Goal: Check status

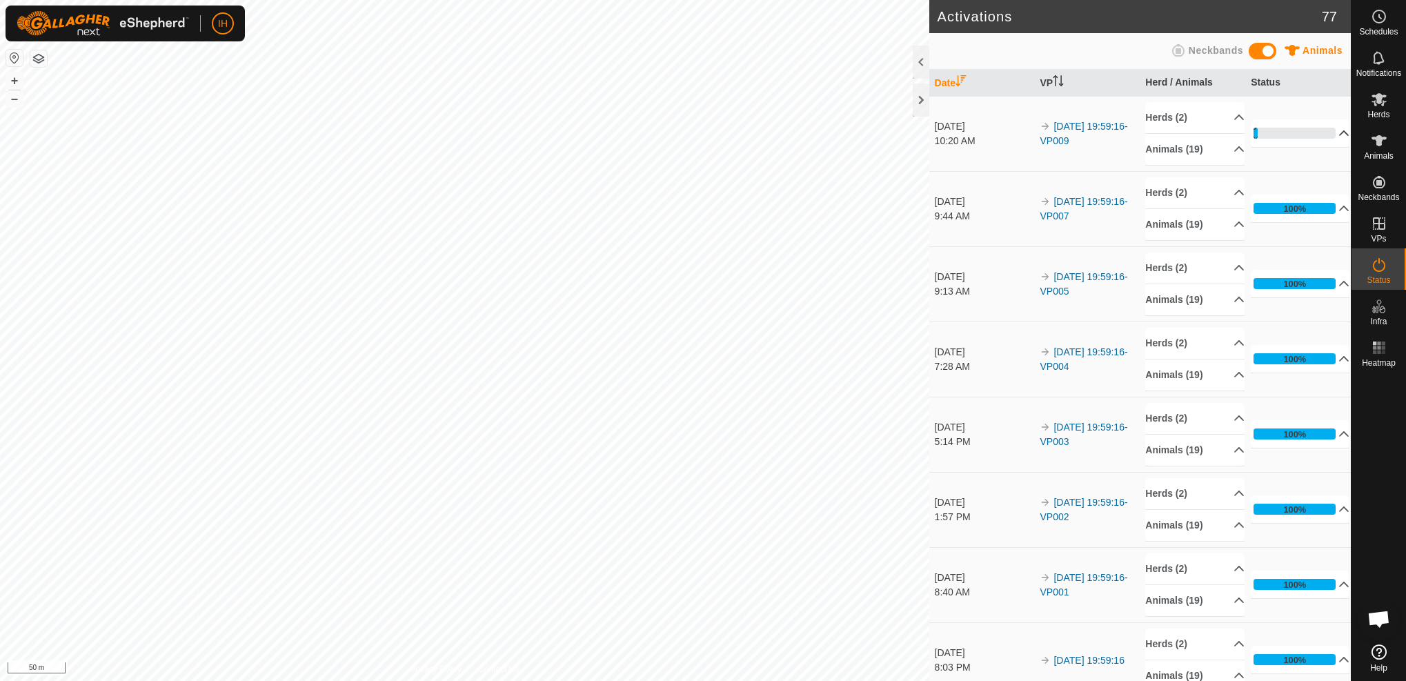
click at [1332, 136] on p-accordion-header "5%" at bounding box center [1299, 133] width 99 height 28
click at [1335, 131] on p-accordion-header "10%" at bounding box center [1299, 133] width 99 height 28
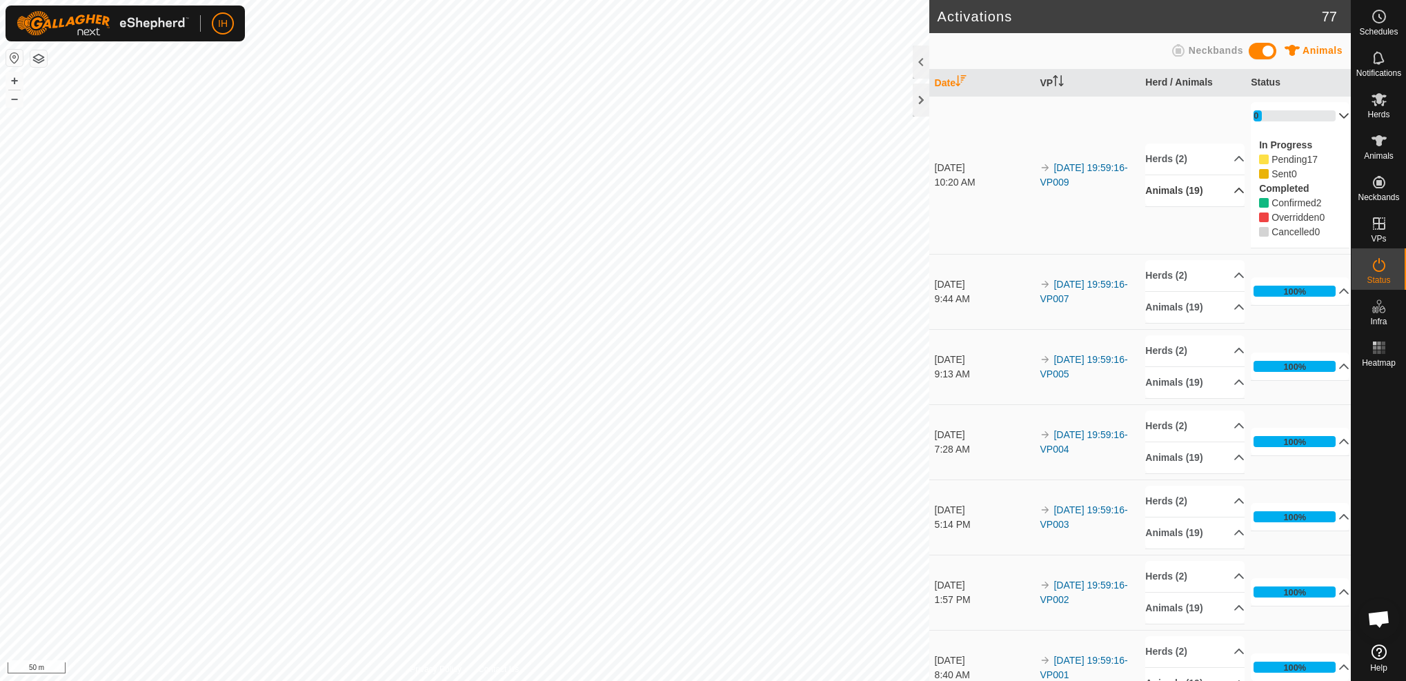
click at [1212, 188] on p-accordion-header "Animals (19)" at bounding box center [1194, 190] width 99 height 31
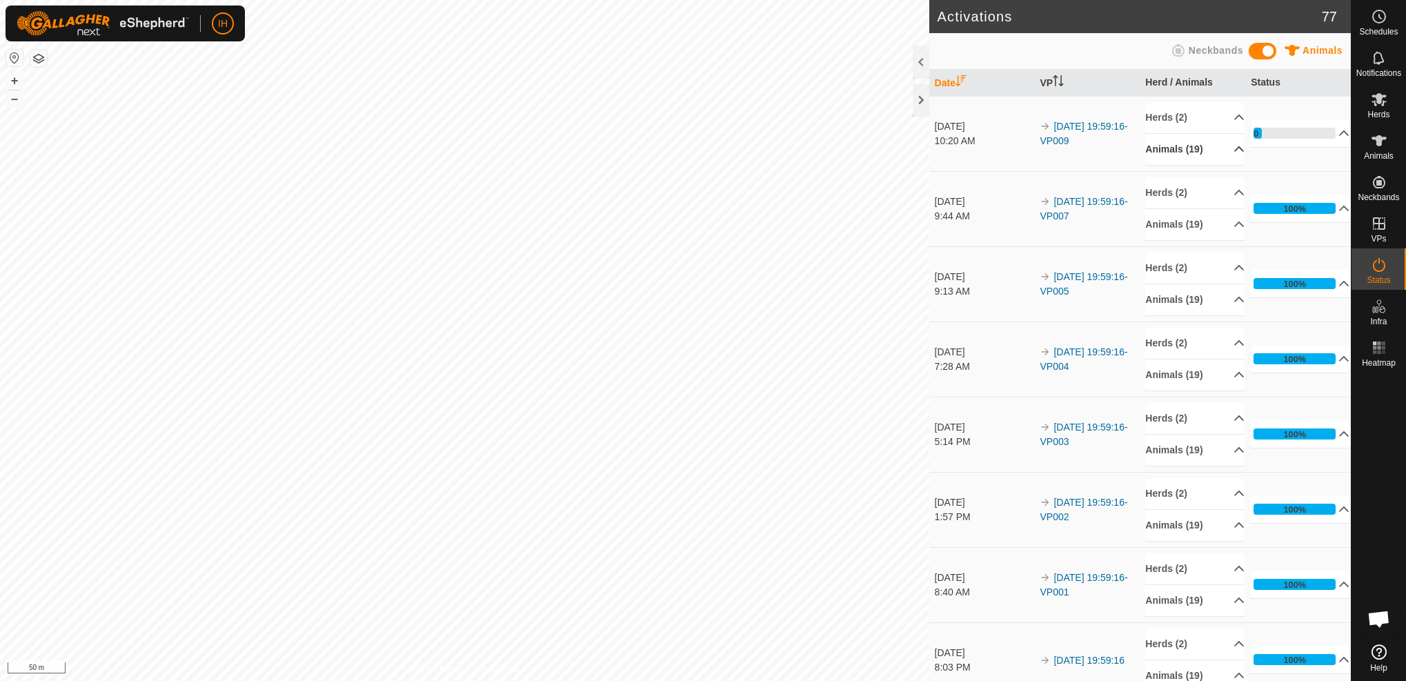
click at [1237, 147] on p-accordion-header "Animals (19)" at bounding box center [1194, 149] width 99 height 31
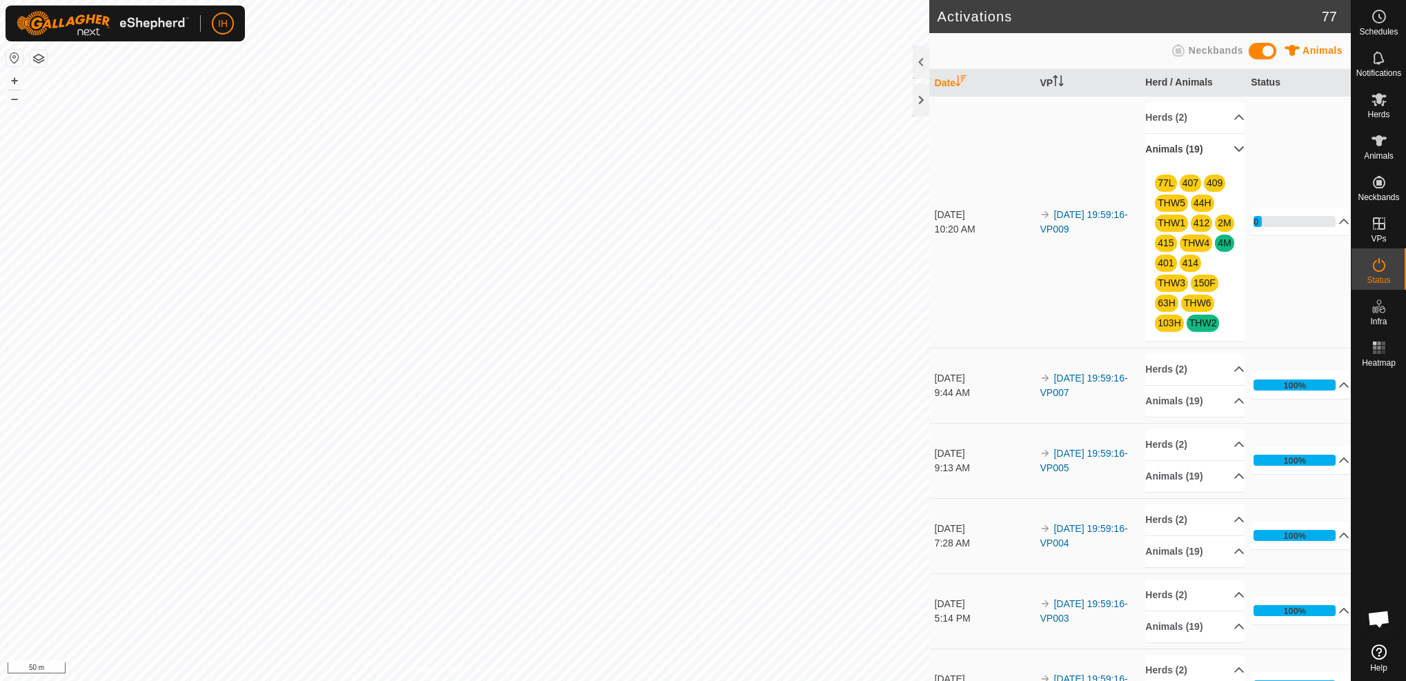
click at [1237, 146] on p-accordion-header "Animals (19)" at bounding box center [1194, 149] width 99 height 31
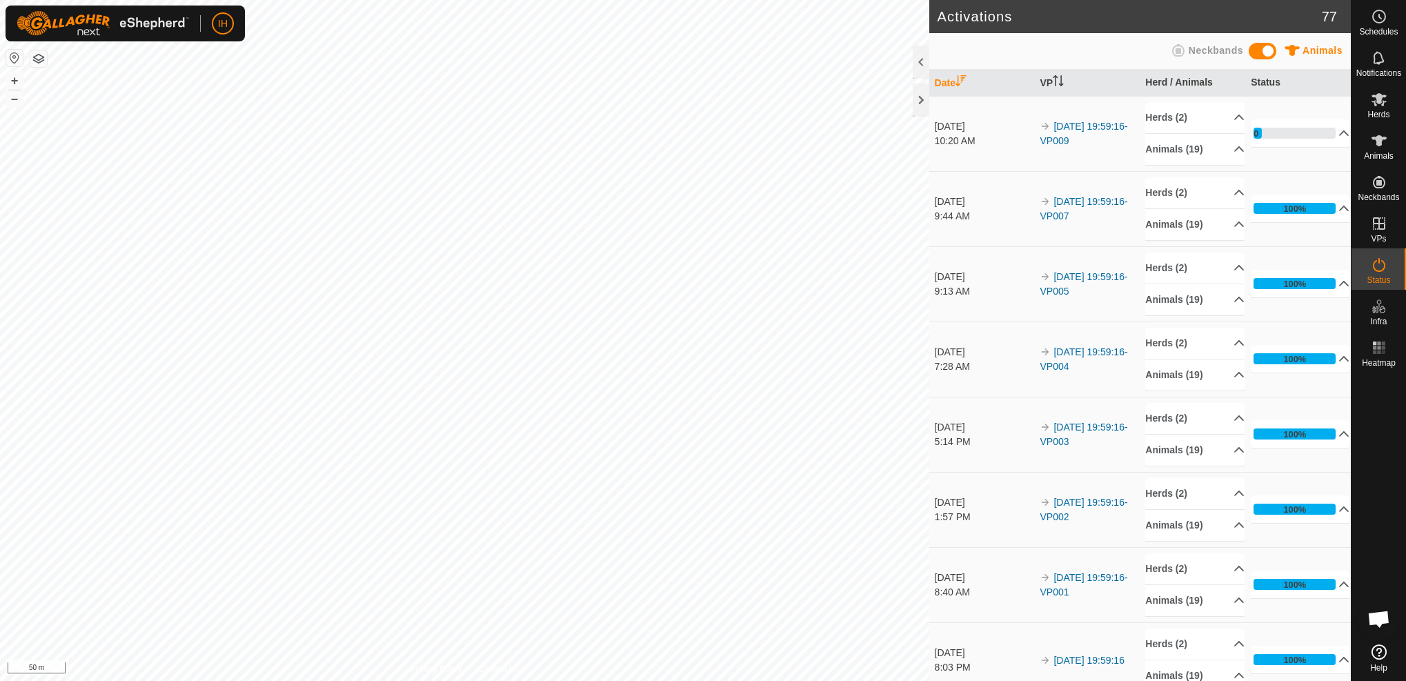
click at [1381, 618] on span "Open chat" at bounding box center [1378, 619] width 23 height 19
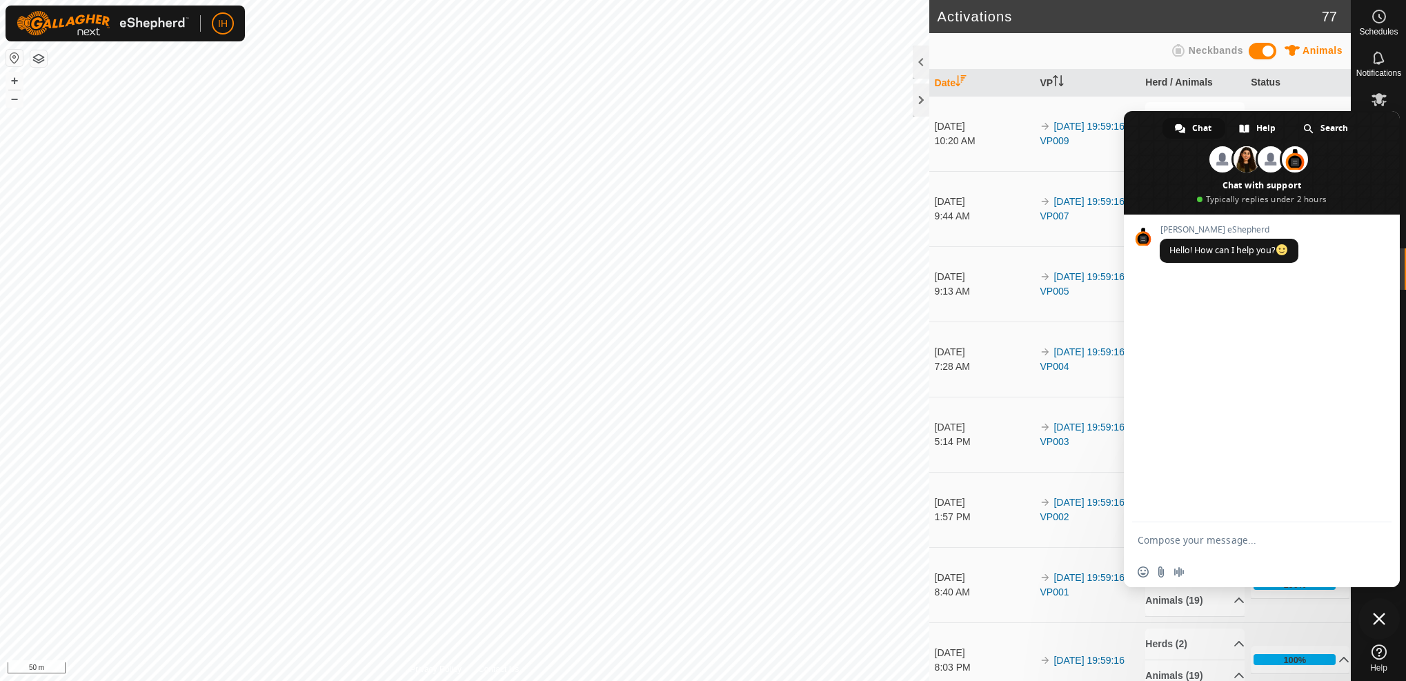
click at [1383, 653] on icon at bounding box center [1378, 651] width 15 height 15
